Goal: Navigation & Orientation: Find specific page/section

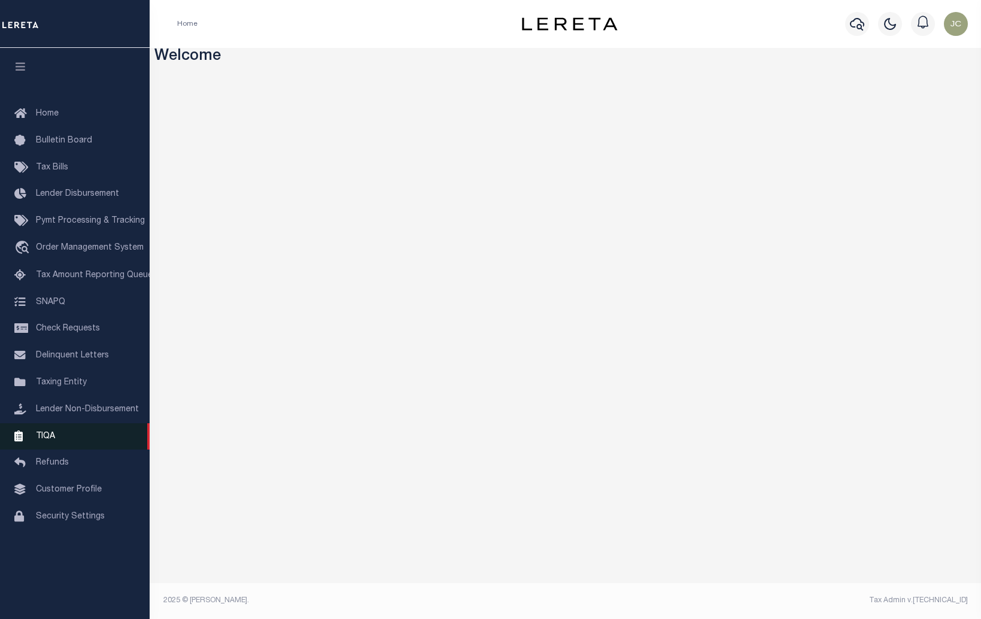
click at [74, 449] on link "TIQA" at bounding box center [75, 436] width 150 height 27
